Goal: Find specific page/section: Find specific page/section

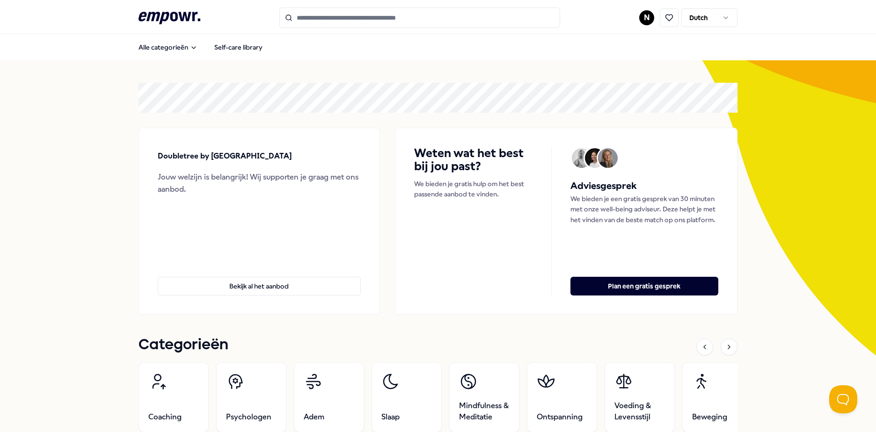
click at [640, 18] on html ".empowr-logo_svg__cls-1{fill:#03032f} N Dutch Alle categorieën Self-care librar…" at bounding box center [438, 216] width 876 height 432
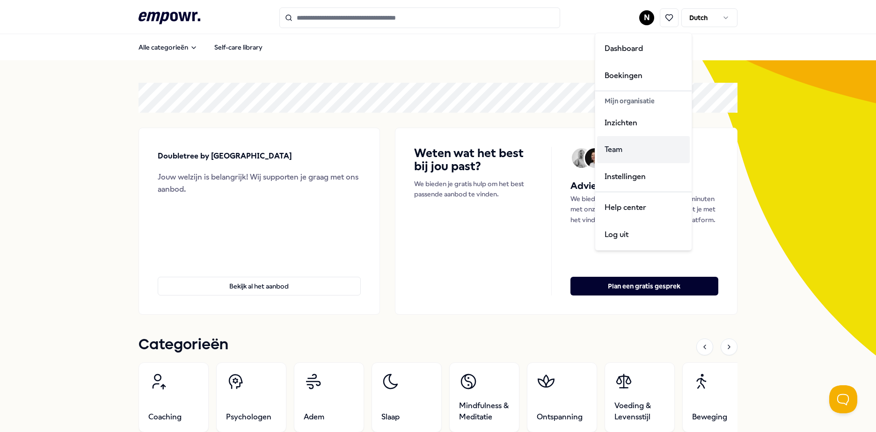
click at [636, 141] on div "Team" at bounding box center [643, 149] width 93 height 27
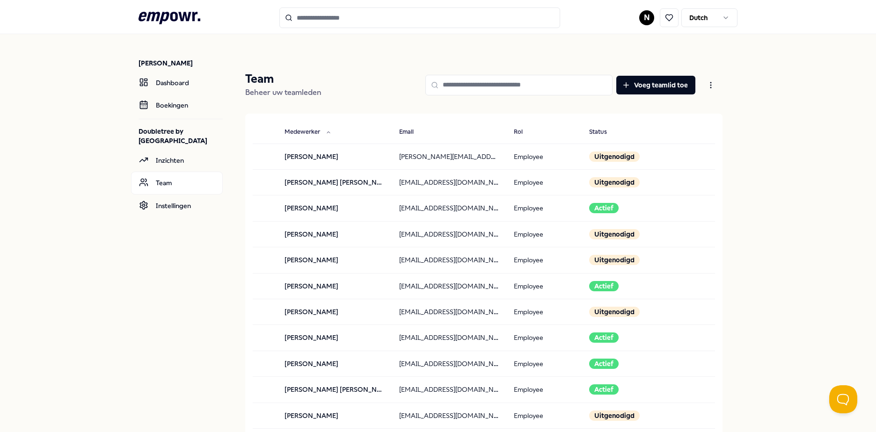
click at [481, 87] on input at bounding box center [518, 85] width 187 height 21
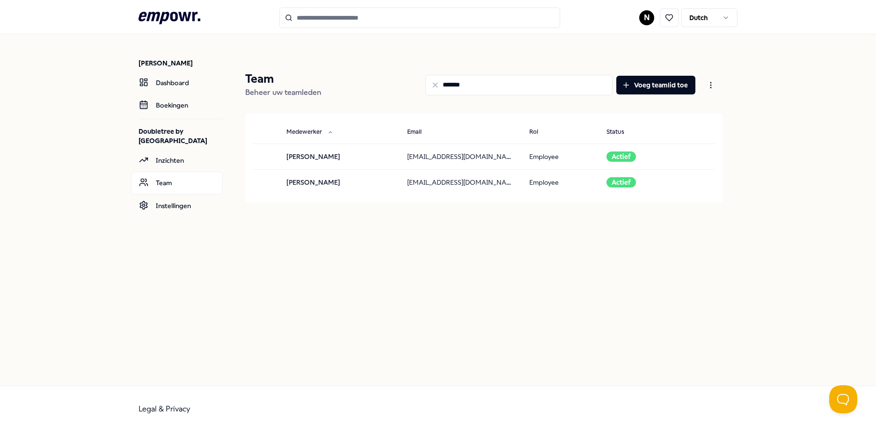
type input "*******"
click at [647, 18] on html ".empowr-logo_svg__cls-1{fill:#03032f} N Dutch [PERSON_NAME] Dashboard Boekingen…" at bounding box center [438, 216] width 876 height 432
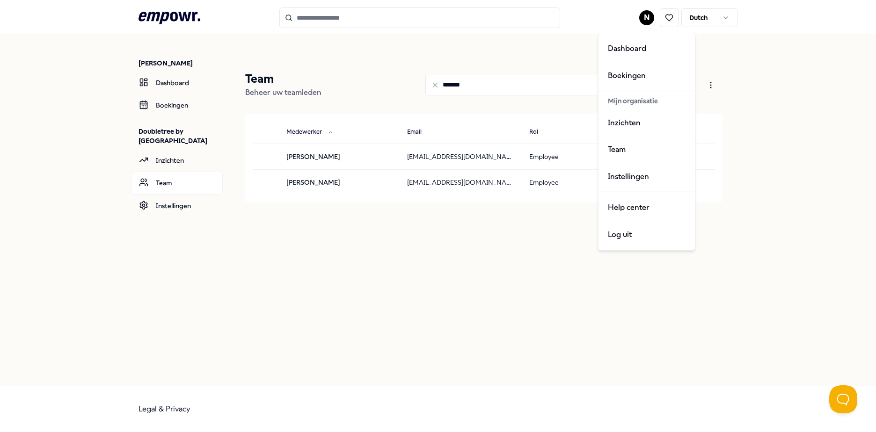
click at [756, 130] on html ".empowr-logo_svg__cls-1{fill:#03032f} N Dutch Nikki Korsten Dashboard Boekingen…" at bounding box center [438, 216] width 876 height 432
